Goal: Information Seeking & Learning: Find specific fact

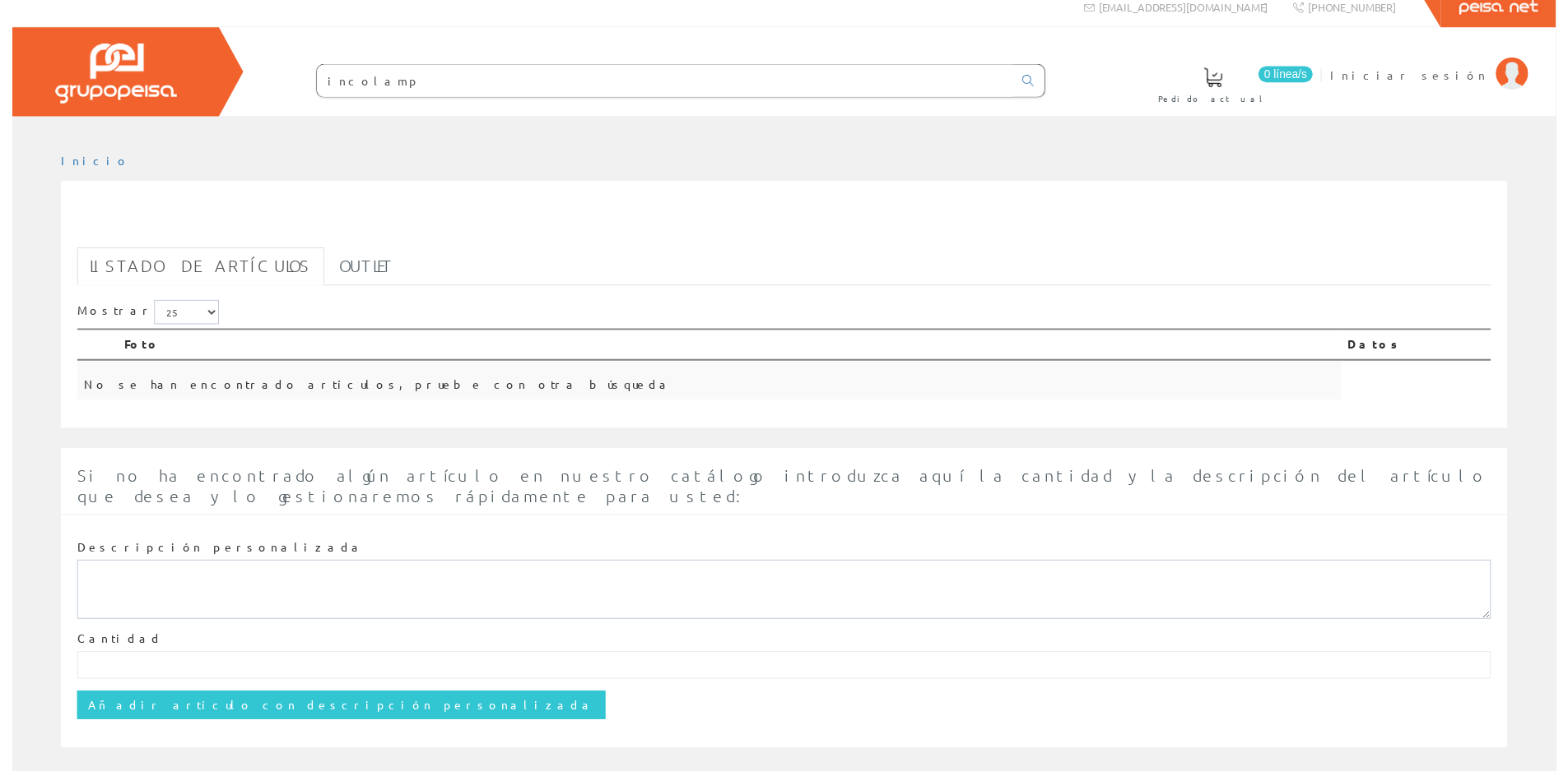
scroll to position [16, 0]
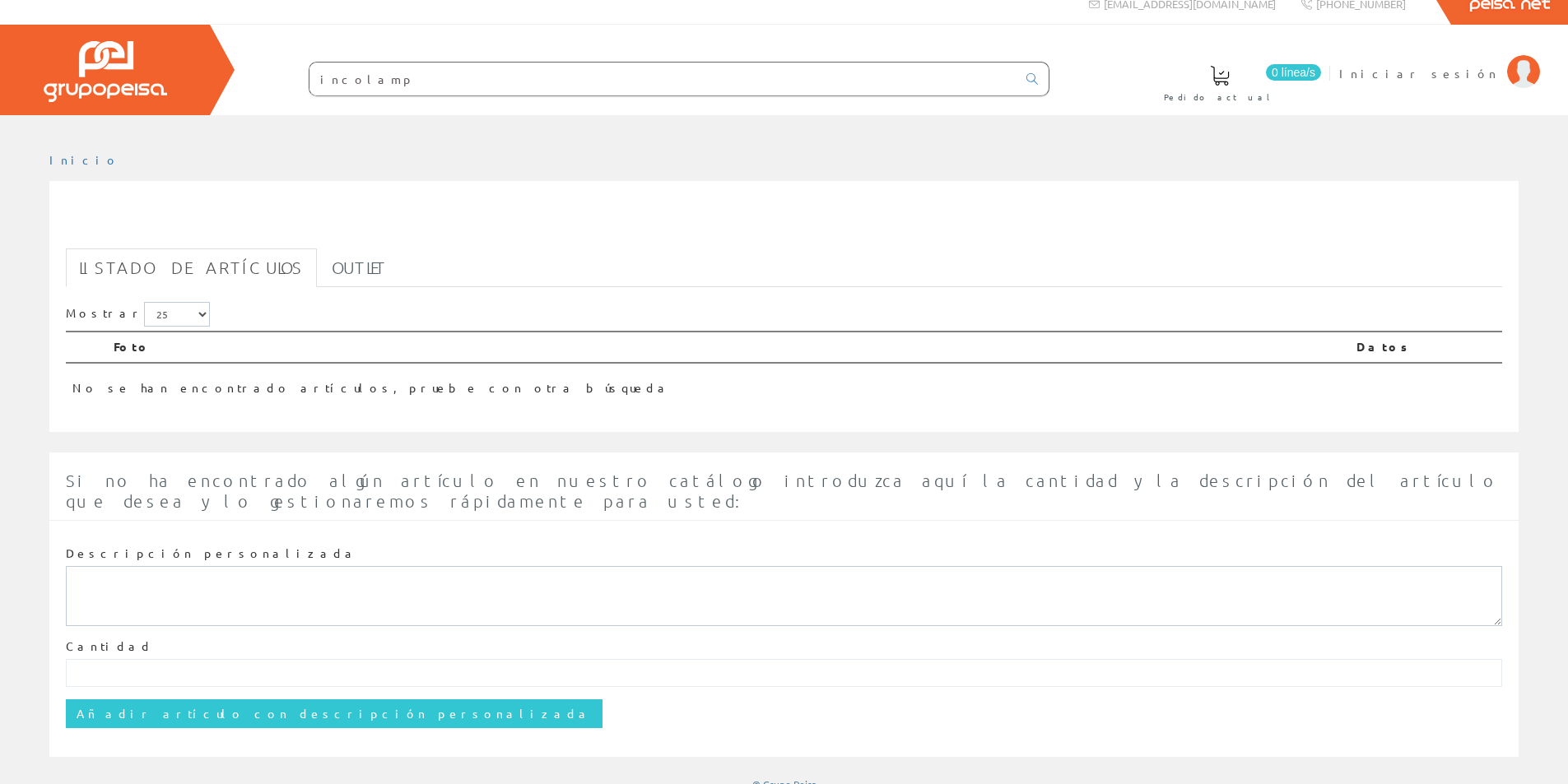
click at [400, 80] on input "incolamp" at bounding box center [663, 79] width 707 height 33
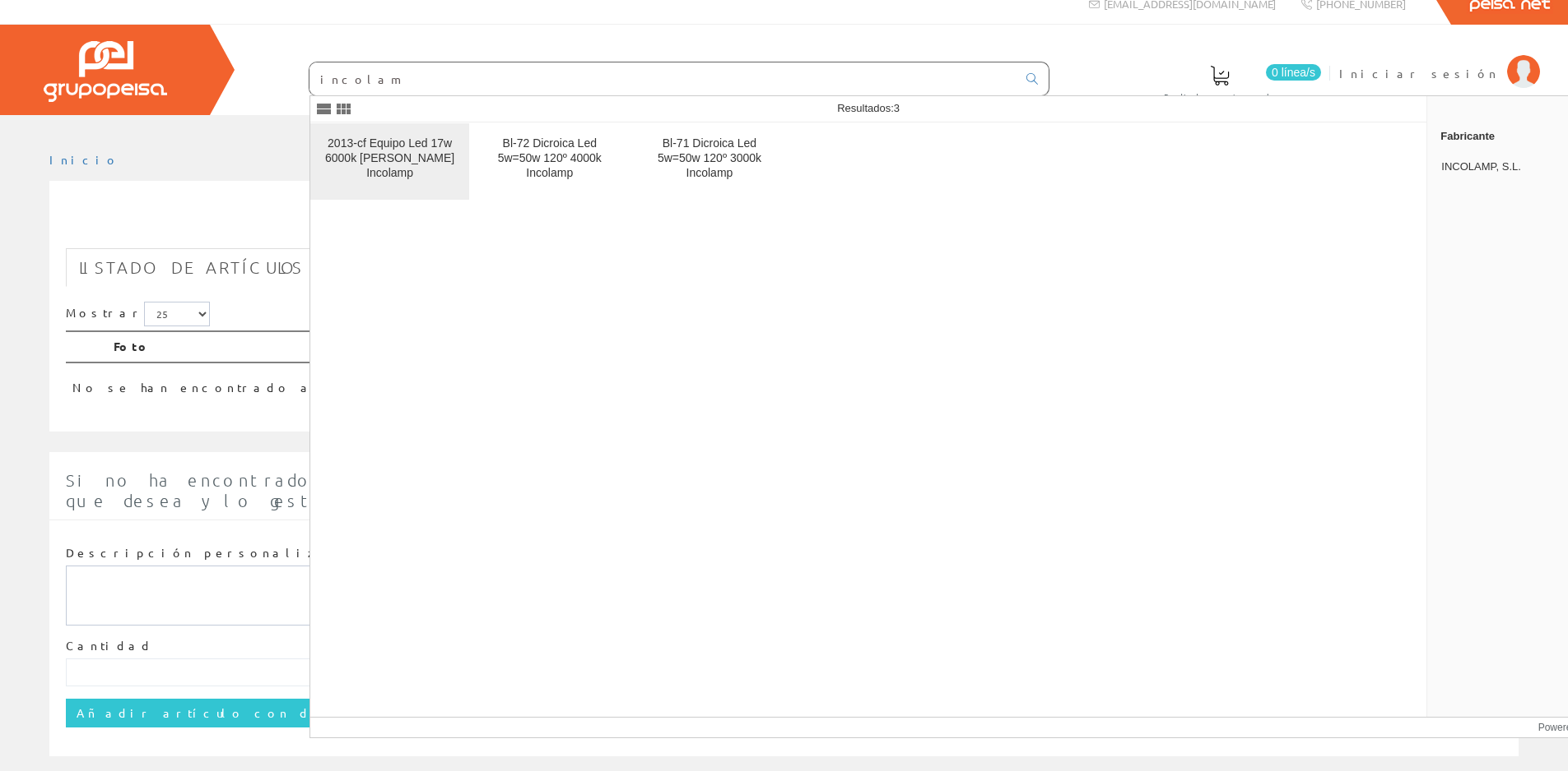
type input "incolam"
click at [407, 158] on div "2013-cf Equipo Led 17w 6000k [PERSON_NAME] Incolamp" at bounding box center [389, 159] width 133 height 44
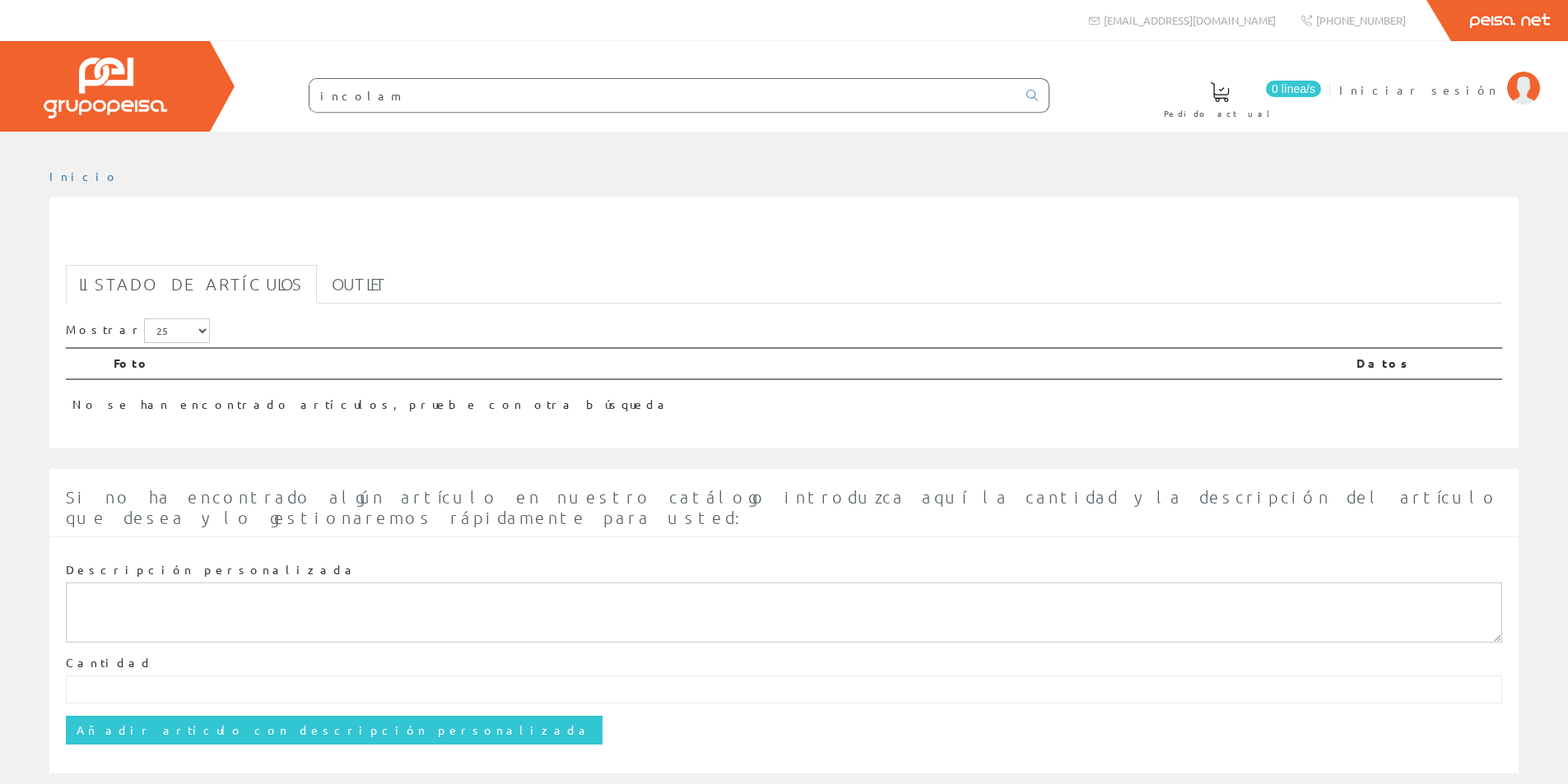
scroll to position [16, 0]
